Goal: Transaction & Acquisition: Purchase product/service

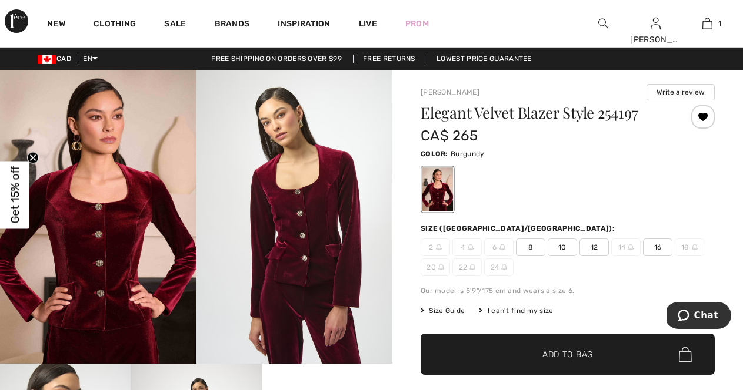
click at [455, 310] on span "Size Guide" at bounding box center [442, 311] width 44 height 11
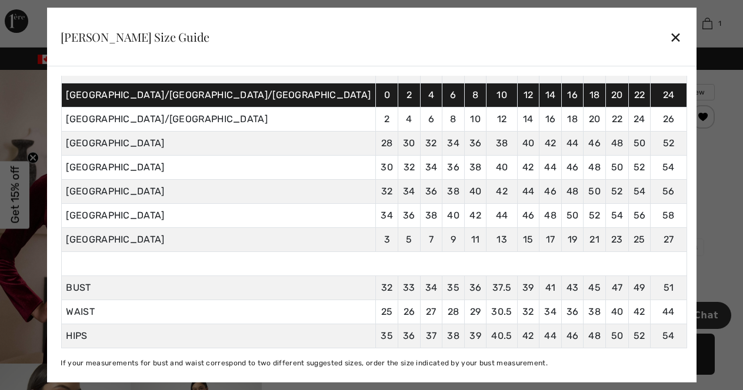
scroll to position [96, 0]
click at [669, 41] on div "✕" at bounding box center [675, 37] width 12 height 25
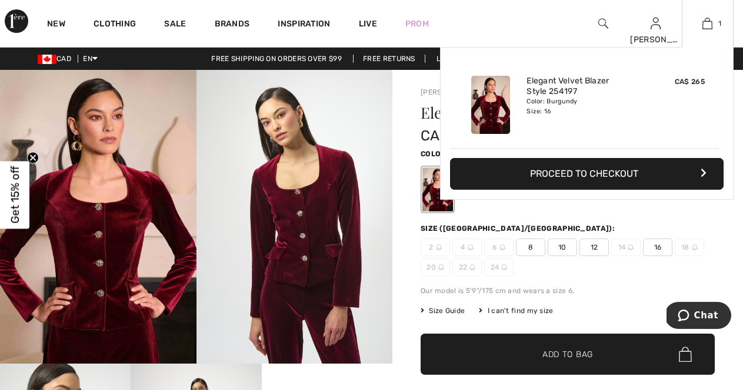
scroll to position [0, 0]
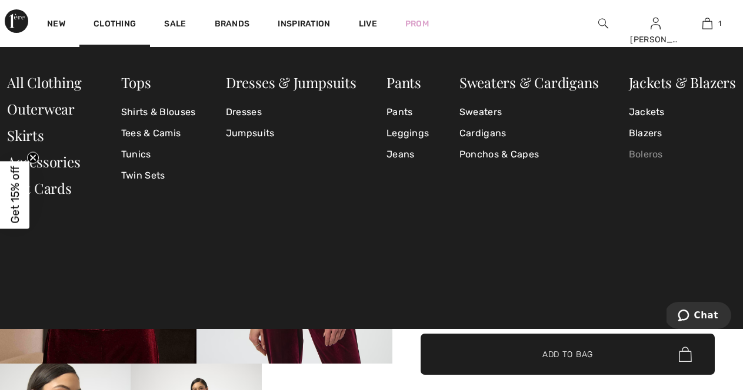
click at [650, 154] on link "Boleros" at bounding box center [682, 154] width 107 height 21
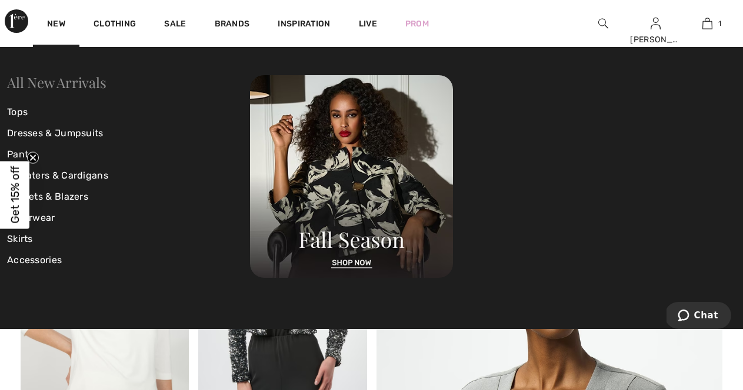
click at [62, 83] on link "All New Arrivals" at bounding box center [56, 82] width 99 height 19
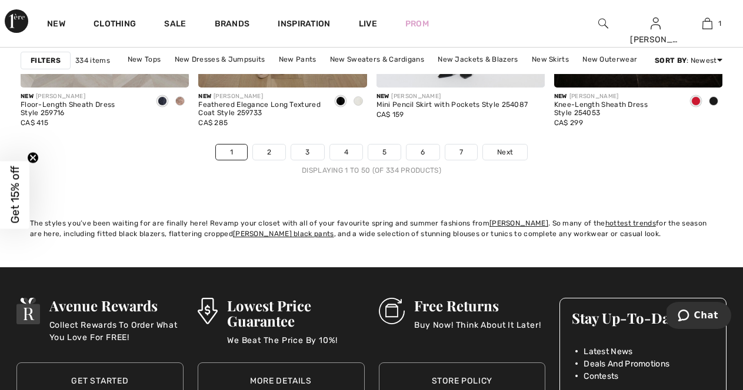
scroll to position [4820, 0]
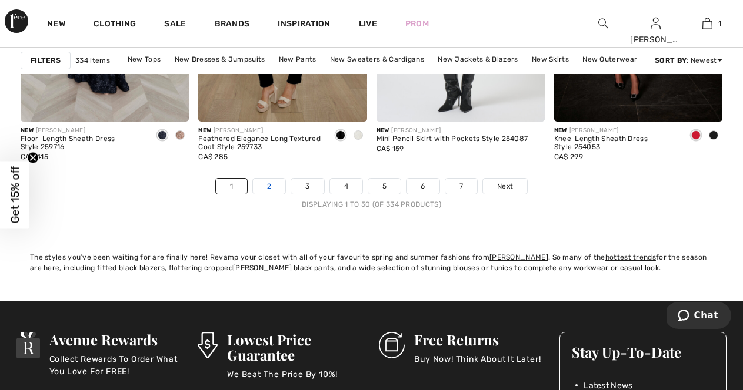
click at [273, 188] on link "2" at bounding box center [269, 186] width 32 height 15
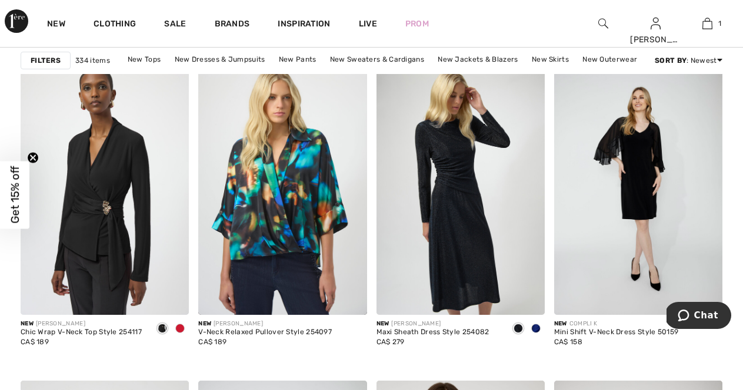
scroll to position [4314, 0]
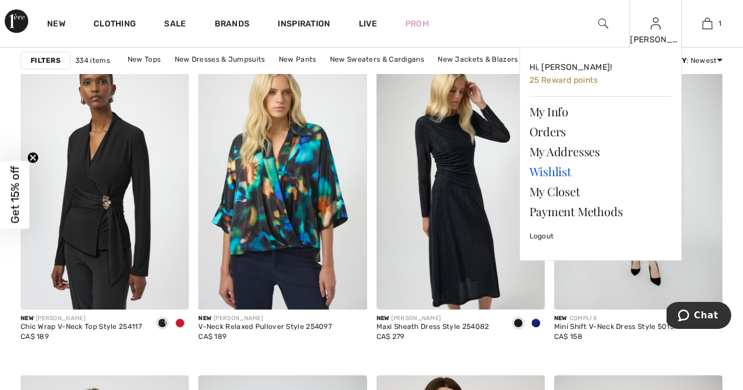
click at [549, 173] on link "Wishlist" at bounding box center [600, 172] width 142 height 20
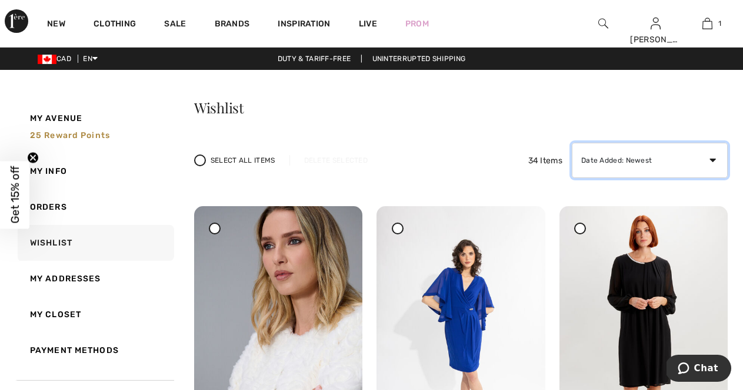
select select "cheapest"
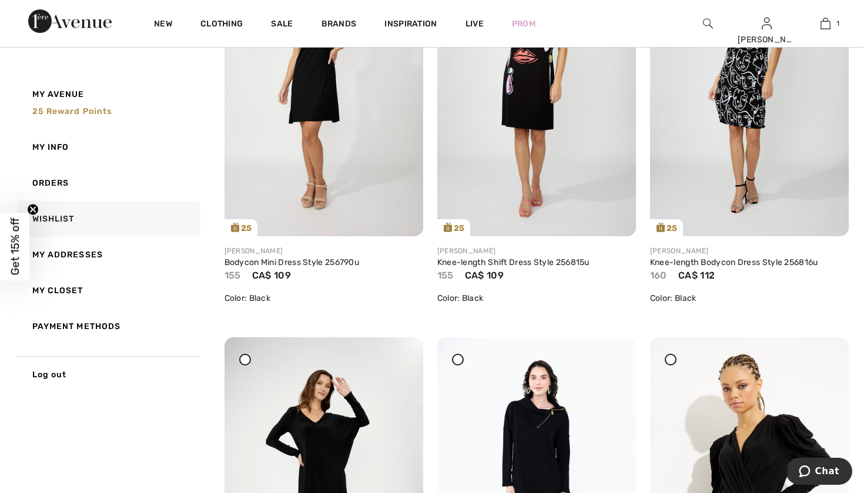
scroll to position [9, 0]
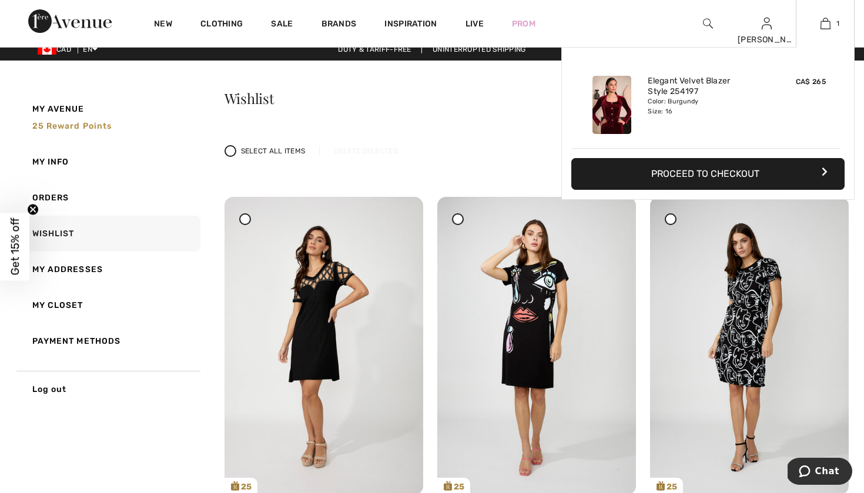
click at [718, 179] on button "Proceed to Checkout" at bounding box center [708, 174] width 273 height 32
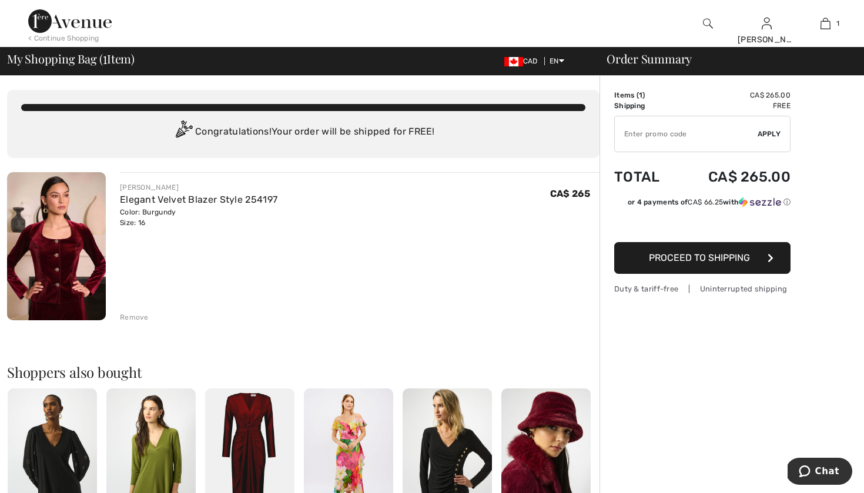
click at [720, 265] on button "Proceed to Shipping" at bounding box center [702, 258] width 176 height 32
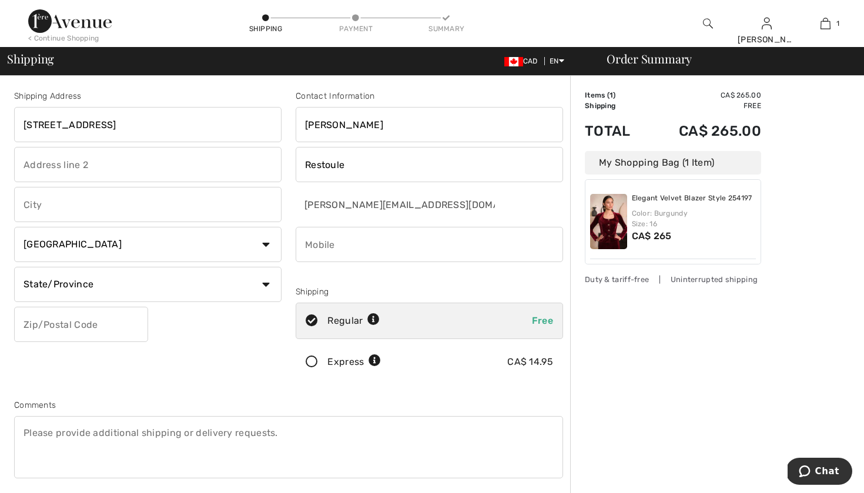
type input "109 Front Street East"
type input "Suite 1022"
type input "Toronto"
select select "ON"
type input "M5A4P7"
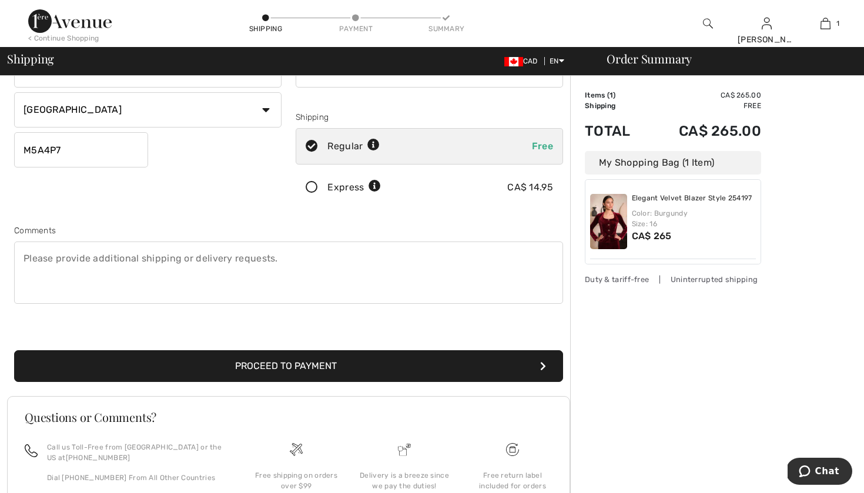
scroll to position [175, 0]
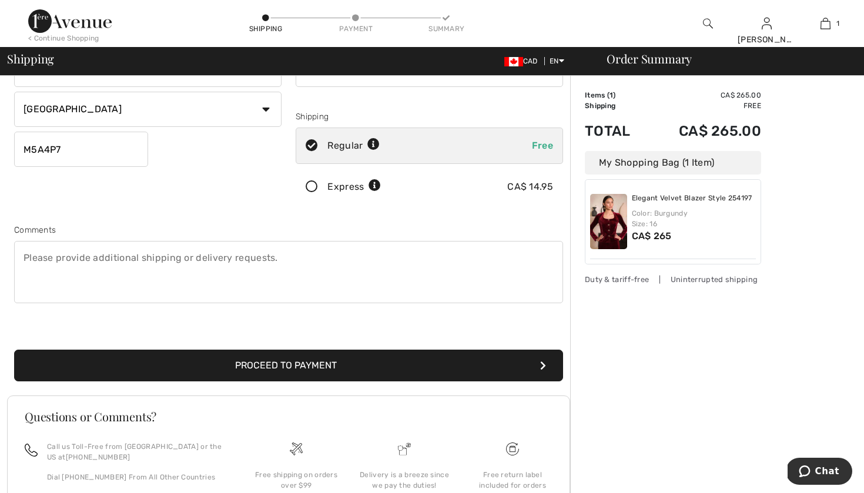
type input "7054935273"
click at [325, 376] on button "Proceed to Payment" at bounding box center [288, 366] width 549 height 32
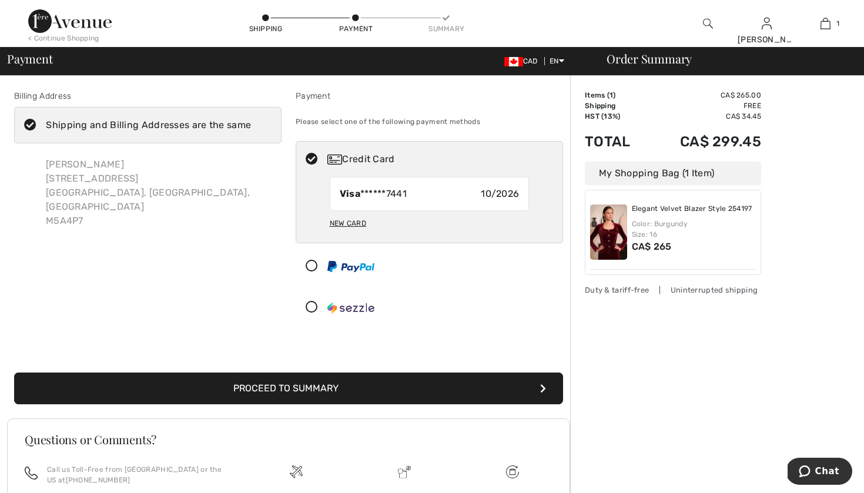
click at [373, 391] on button "Proceed to Summary" at bounding box center [288, 389] width 549 height 32
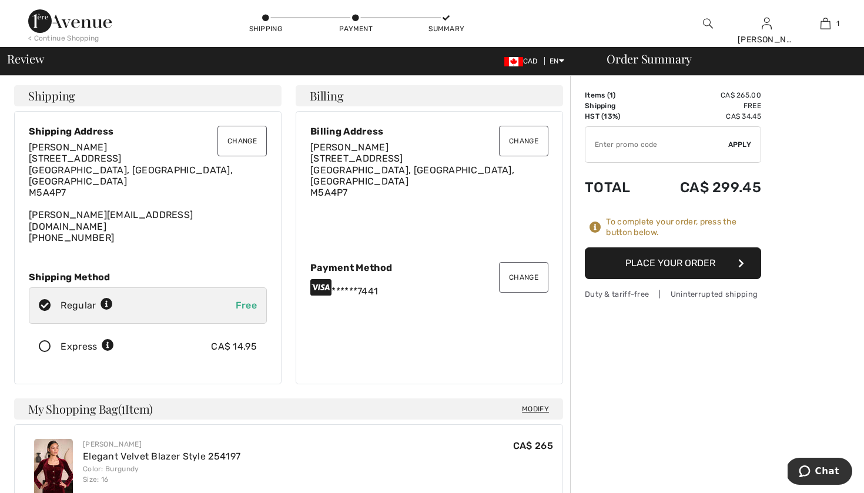
click at [530, 142] on button "Change" at bounding box center [523, 141] width 49 height 31
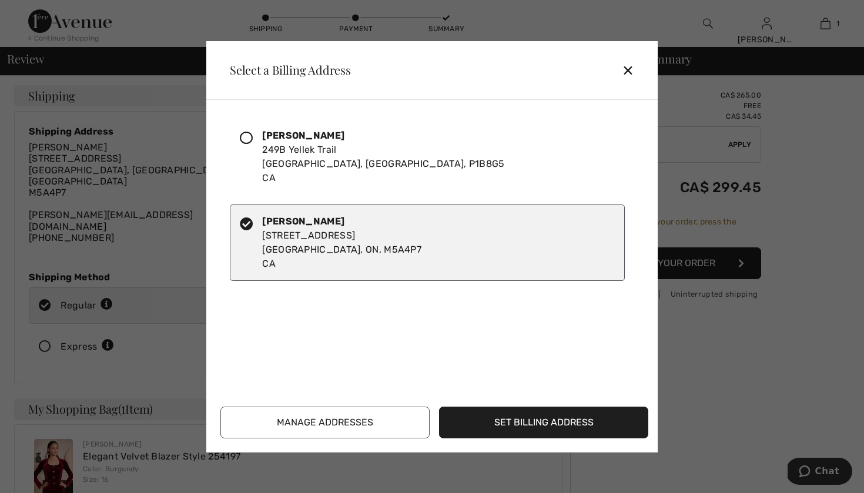
click at [327, 156] on div "[PERSON_NAME] [STREET_ADDRESS]" at bounding box center [383, 157] width 242 height 56
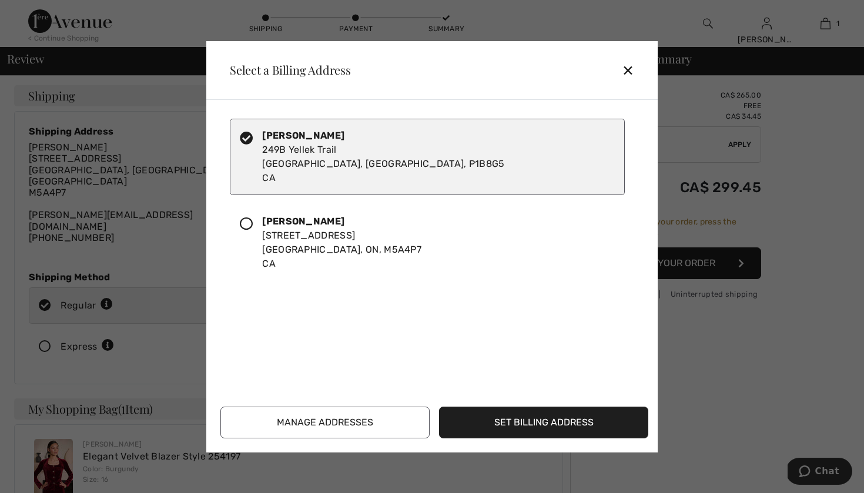
click at [516, 416] on button "Set Billing Address" at bounding box center [543, 423] width 209 height 32
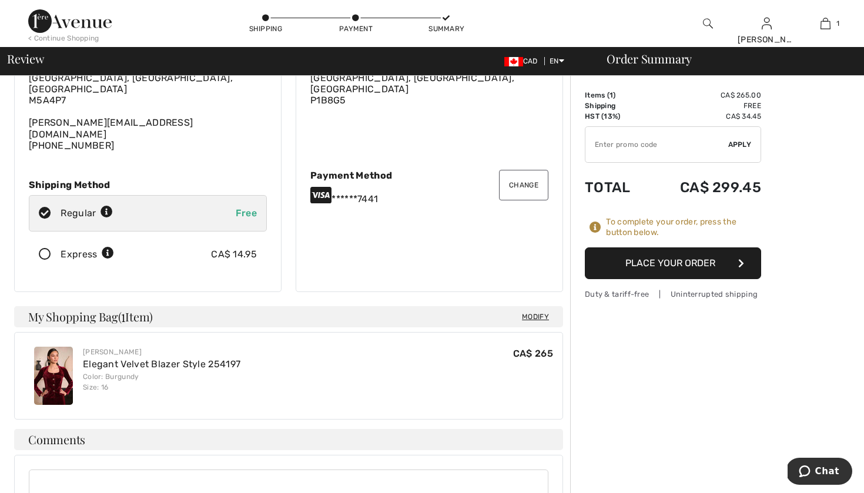
scroll to position [94, 0]
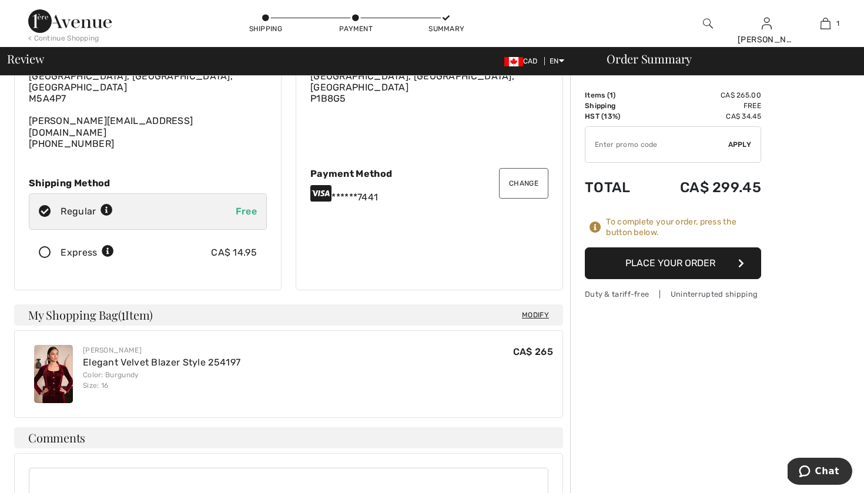
click at [683, 251] on button "Place Your Order" at bounding box center [673, 264] width 176 height 32
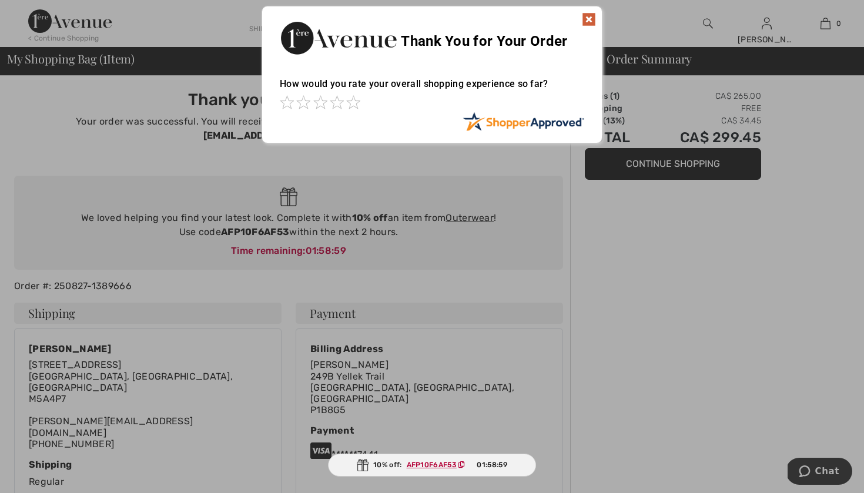
click at [590, 23] on img at bounding box center [589, 19] width 14 height 14
